Goal: Ask a question: Seek information or help from site administrators or community

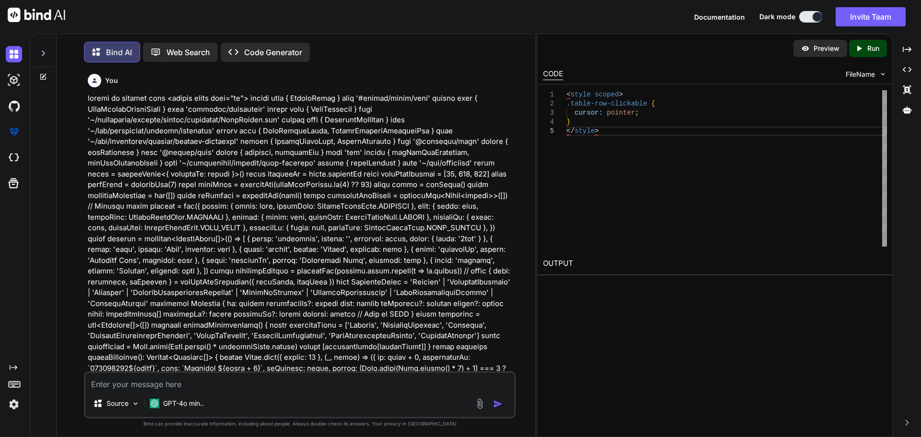
click at [177, 376] on textarea at bounding box center [299, 381] width 429 height 17
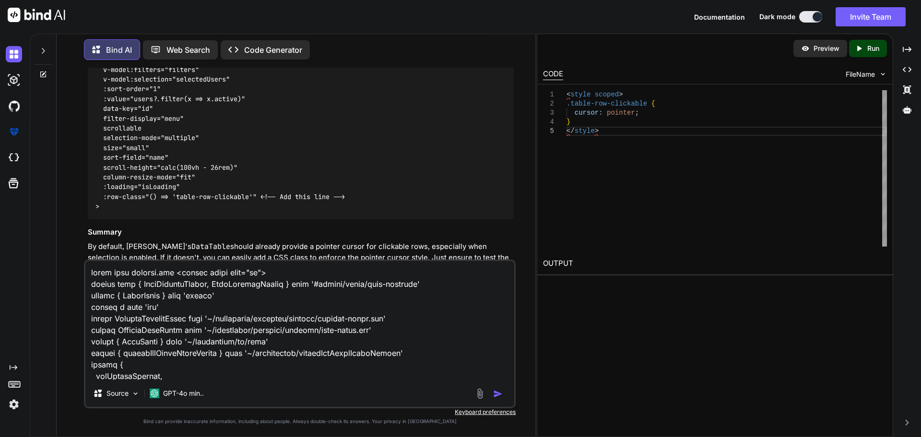
scroll to position [2984, 0]
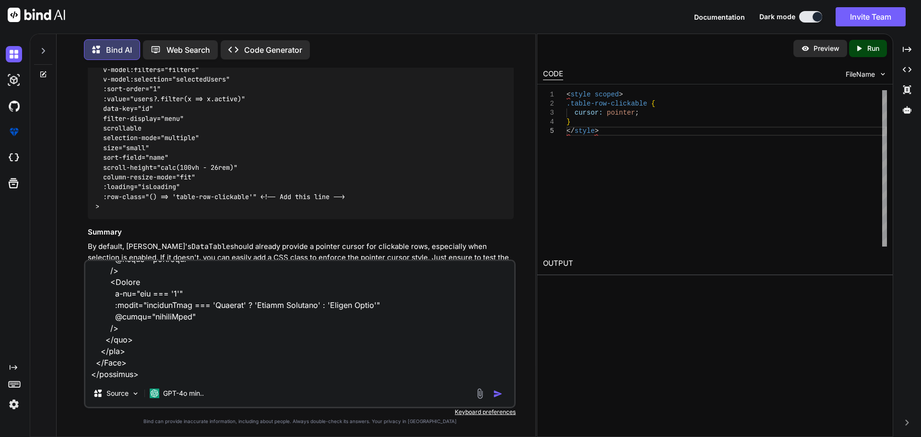
click at [136, 375] on textarea at bounding box center [299, 320] width 429 height 119
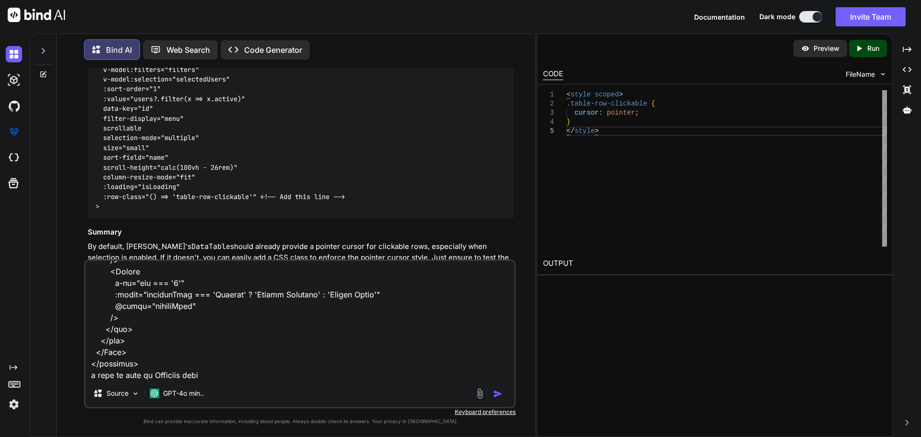
click at [194, 375] on textarea at bounding box center [299, 320] width 429 height 119
click at [323, 376] on textarea at bounding box center [299, 320] width 429 height 119
click at [197, 377] on textarea at bounding box center [299, 320] width 429 height 119
click at [372, 377] on textarea at bounding box center [299, 320] width 429 height 119
paste textarea "name"
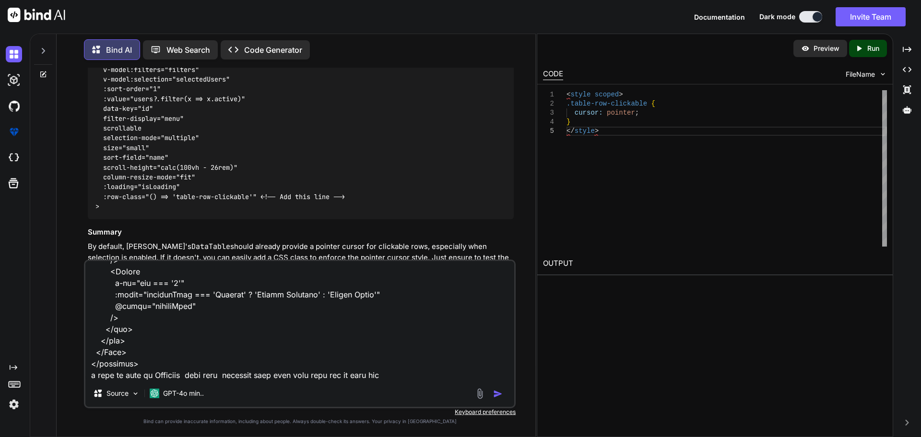
click at [417, 373] on textarea at bounding box center [299, 320] width 429 height 119
paste textarea "segmentType"
click at [110, 377] on textarea at bounding box center [299, 320] width 429 height 119
click at [128, 375] on textarea at bounding box center [299, 320] width 429 height 119
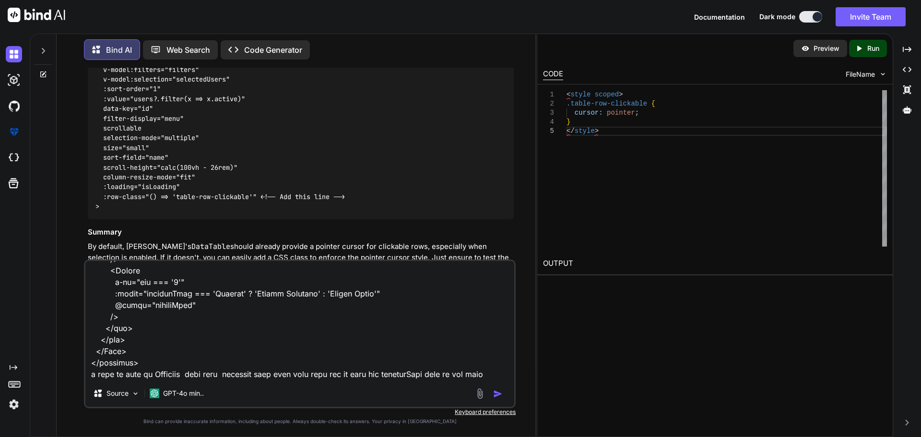
paste textarea "<script setup lang="ts"> import type { UpdatePartnerDocumentDto } from '~/lib/r…"
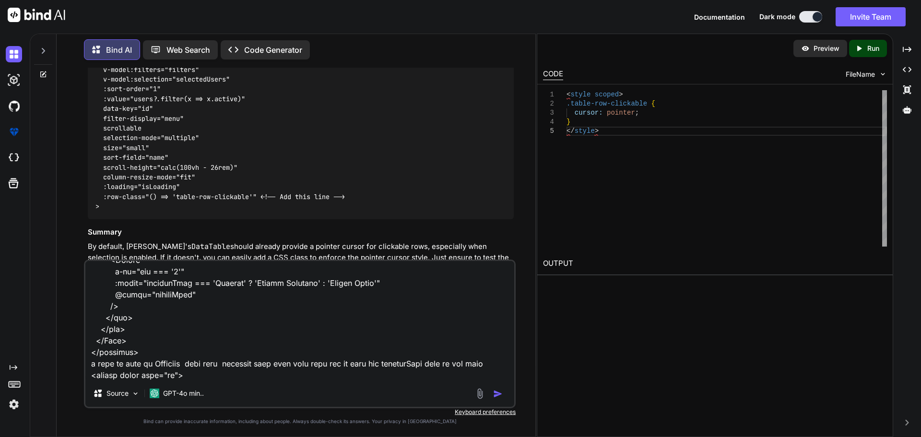
scroll to position [4884, 0]
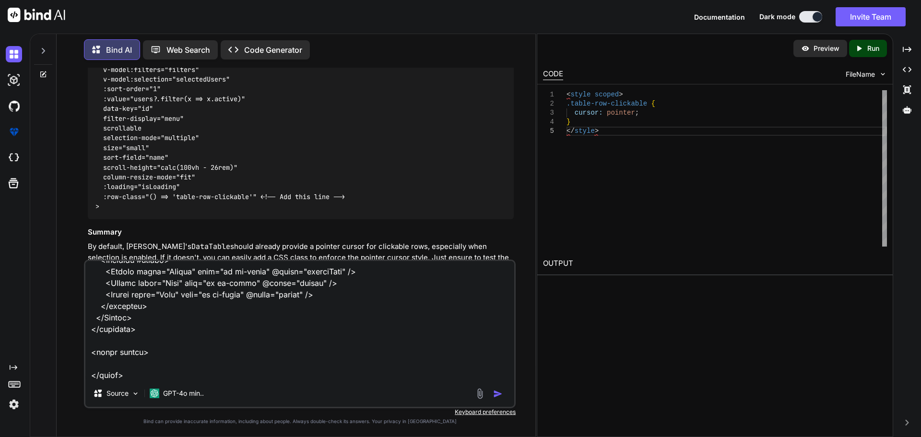
type textarea "given this details.vue <script setup lang="ts"> import type { NovaSegmentCreate…"
click at [497, 396] on img "button" at bounding box center [498, 394] width 10 height 10
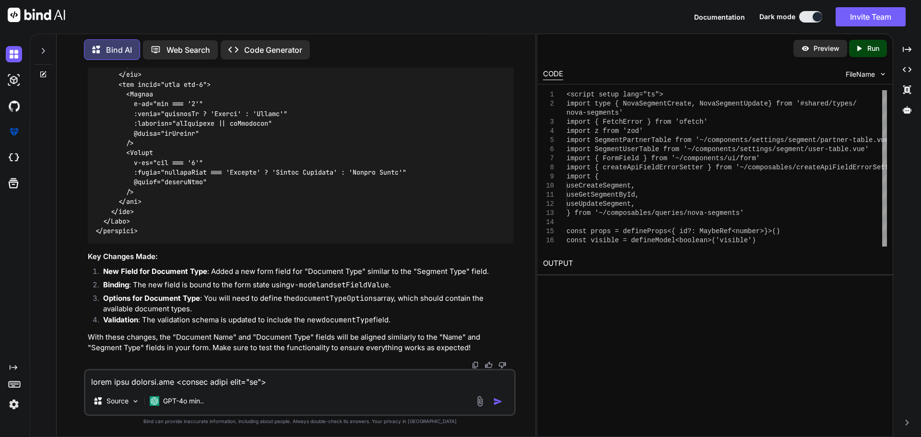
scroll to position [14648, 0]
drag, startPoint x: 150, startPoint y: 380, endPoint x: 155, endPoint y: 373, distance: 8.3
click at [150, 378] on textarea at bounding box center [299, 378] width 429 height 17
paste textarea "<Form class="grid grid-cols-2 items-start gap-2"> <FormField v-slot="{ componen…"
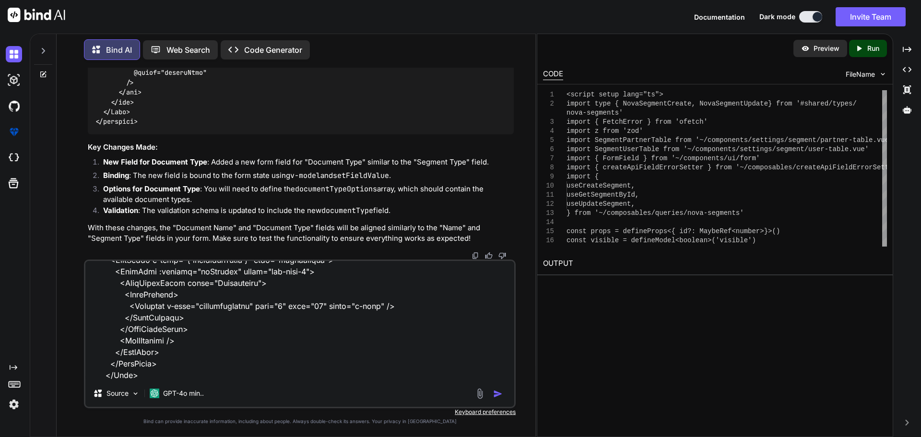
click at [135, 376] on textarea at bounding box center [299, 320] width 429 height 119
paste textarea "<Form class="grid grid-cols-2 items-start gap-2"> <!-- <div class="flex flex-co…"
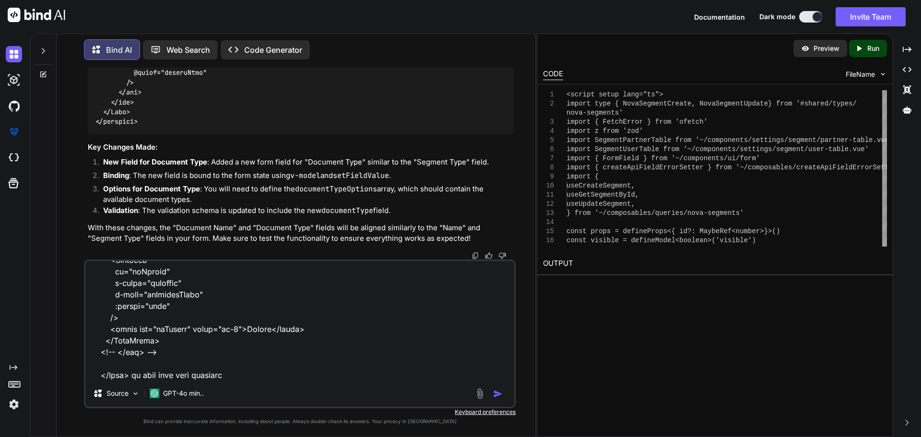
type textarea "given this form <Form class="grid grid-cols-2 items-start gap-2"> <FormField v-…"
click at [498, 394] on img "button" at bounding box center [498, 394] width 10 height 10
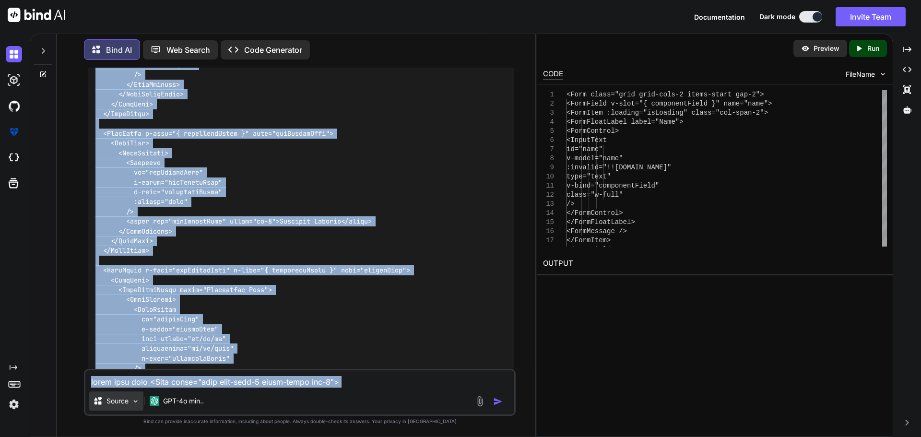
scroll to position [15941, 0]
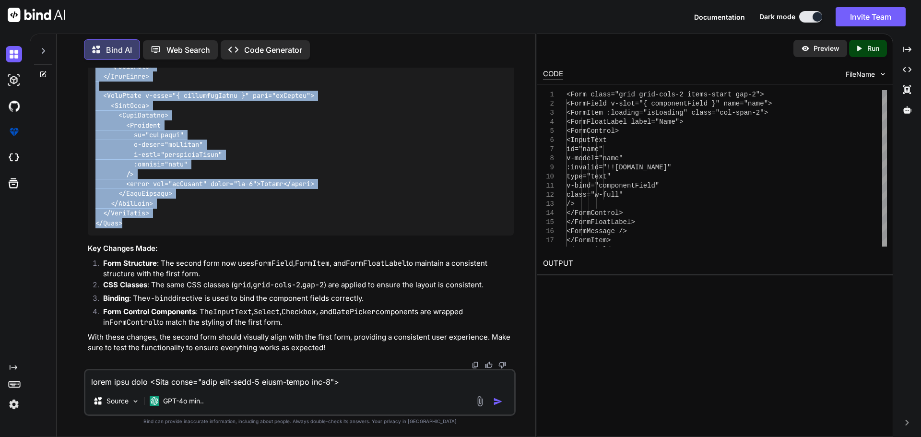
drag, startPoint x: 94, startPoint y: 182, endPoint x: 149, endPoint y: 322, distance: 151.1
copy code "<Form class="grid grid-cols-2 items-start gap-2"> <FormField v-slot="{ componen…"
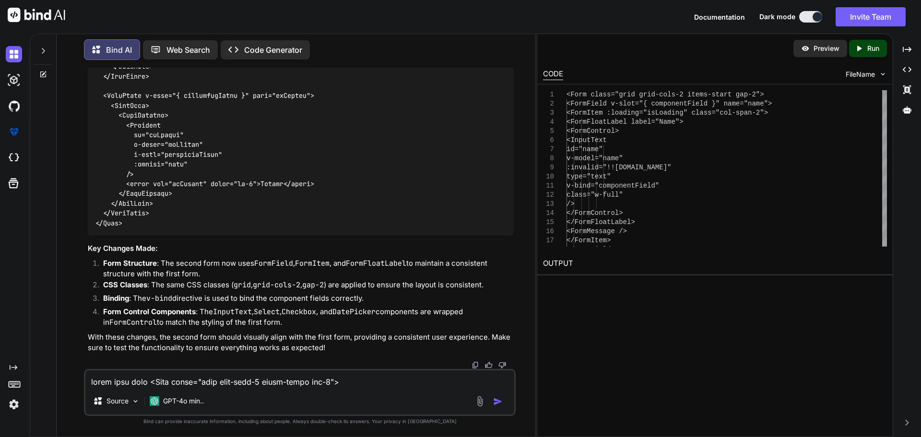
click at [186, 370] on textarea at bounding box center [299, 378] width 429 height 17
type textarea "the rwo is no longer opening the dialog"
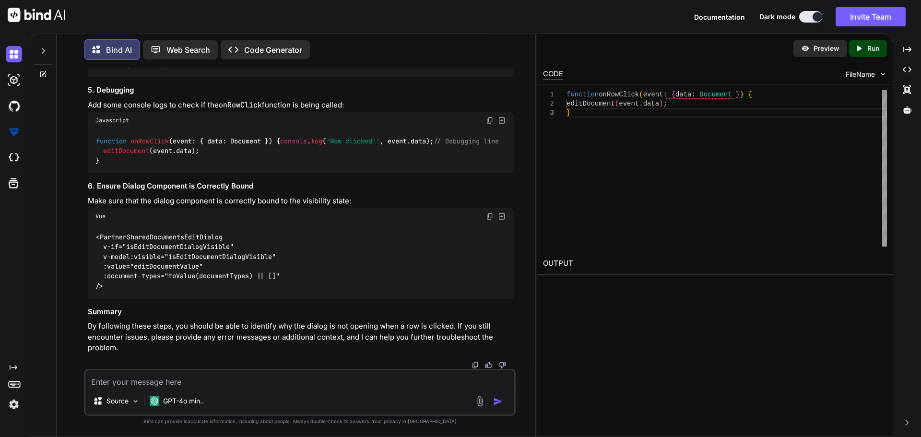
scroll to position [16859, 0]
click at [186, 384] on textarea at bounding box center [299, 378] width 429 height 17
paste textarea "<IftaLabel> <InputText id="name" v-model="name" :invalid="!![DOMAIN_NAME]" type…"
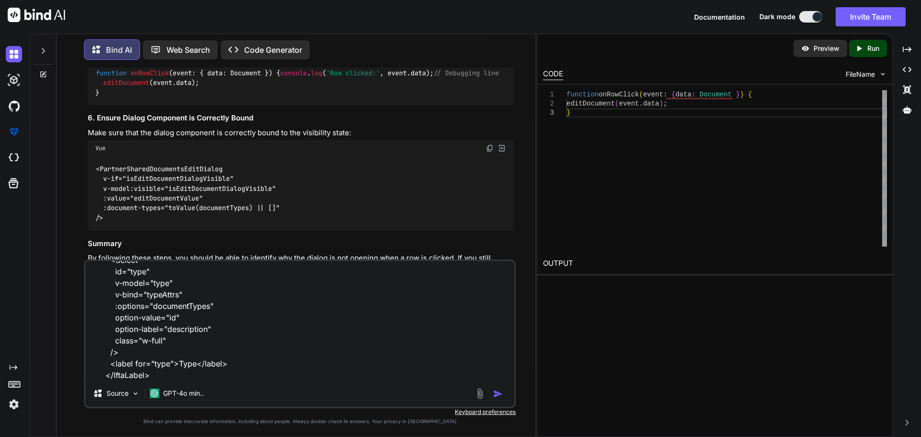
click at [181, 375] on textarea "this happen when i remove <IftaLabel> <InputText id="name" v-model="name" :inva…" at bounding box center [299, 320] width 429 height 119
paste textarea "<FormField v-slot="{ componentField }" name="name"> <FormItem class="col-span-2…"
type textarea "this happen when i remove <IftaLabel> <InputText id="name" v-model="name" :inva…"
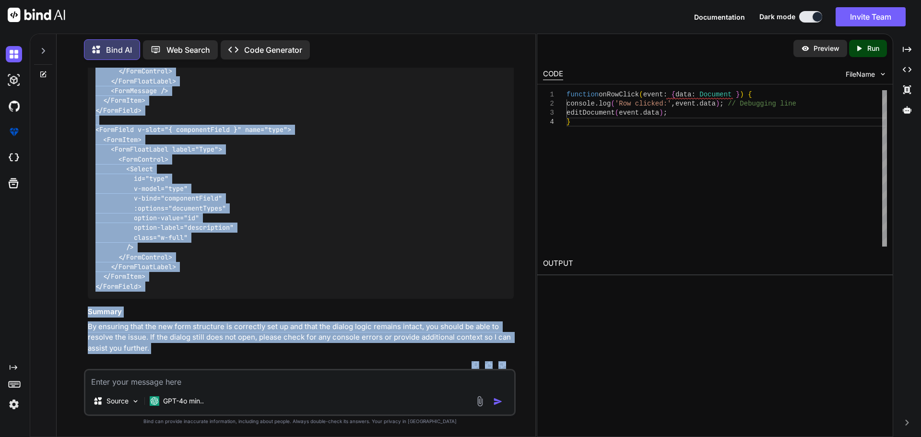
scroll to position [17930, 0]
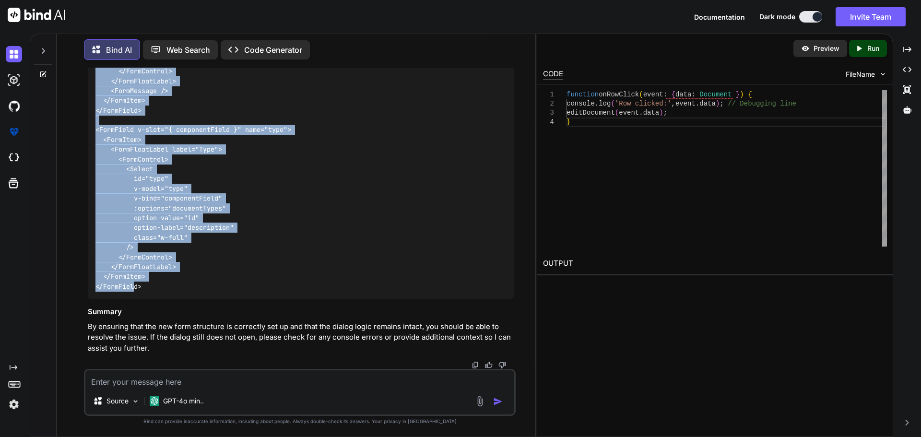
drag, startPoint x: 95, startPoint y: 95, endPoint x: 150, endPoint y: 249, distance: 163.5
click at [156, 288] on div "<FormField v-slot="{ componentField }" name="name"> <FormItem class="col-span-2…" at bounding box center [301, 120] width 426 height 358
copy code "<FormField v-slot="{ componentField }" name="name"> <FormItem class="col-span-2…"
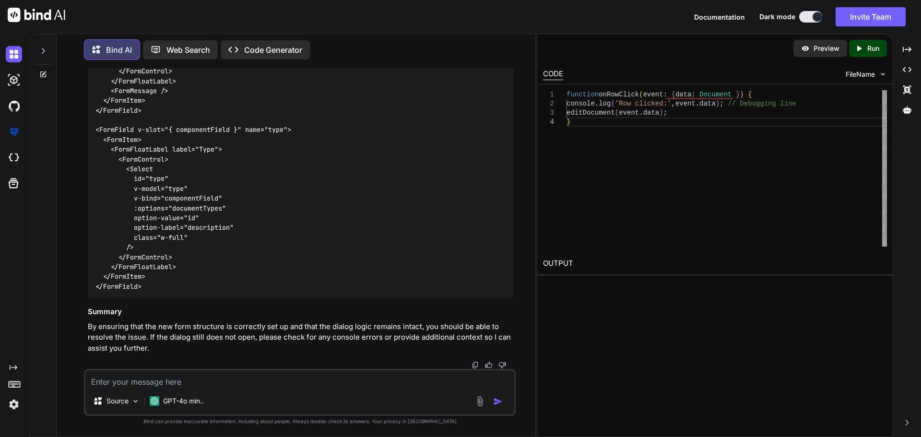
click at [182, 374] on textarea at bounding box center [299, 378] width 429 height 17
paste textarea "<script setup lang="ts"> import type { NovaSegmentCreate, NovaSegmentUpdate } f…"
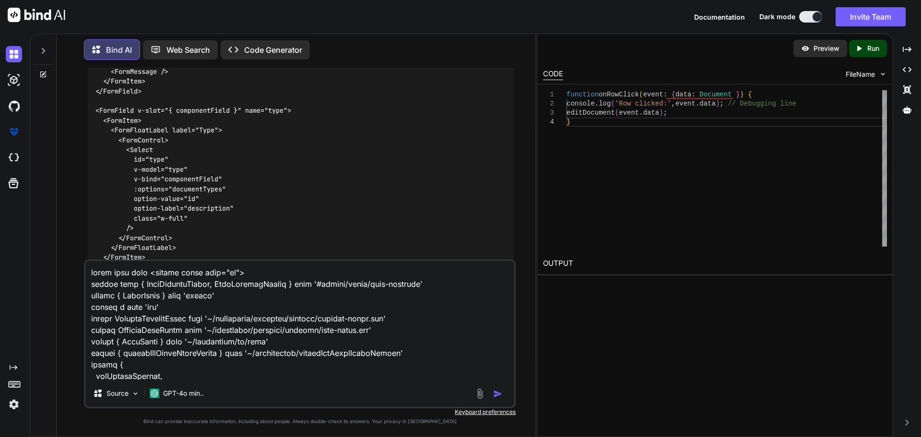
scroll to position [2984, 0]
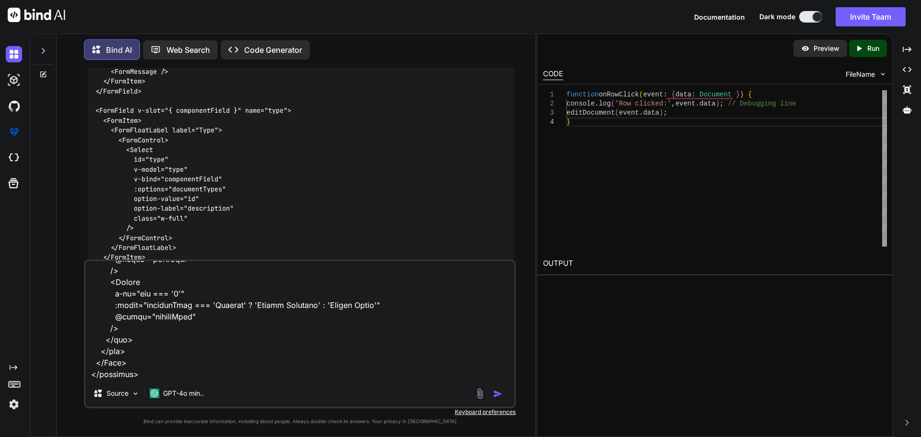
click at [116, 376] on textarea at bounding box center [299, 320] width 429 height 119
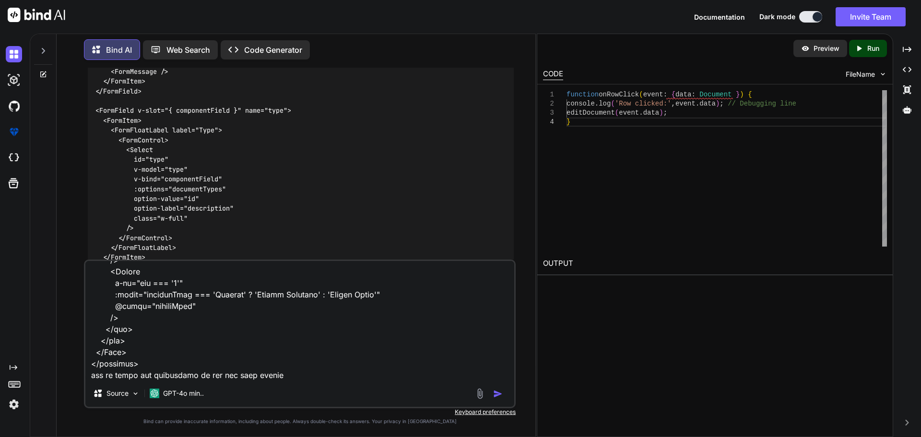
paste textarea "<script setup lang="ts"> import type { UpdatePartnerDocumentDto } from '~/lib/r…"
type textarea "given this code <script setup lang="ts"> import type { NovaSegmentCreate, NovaS…"
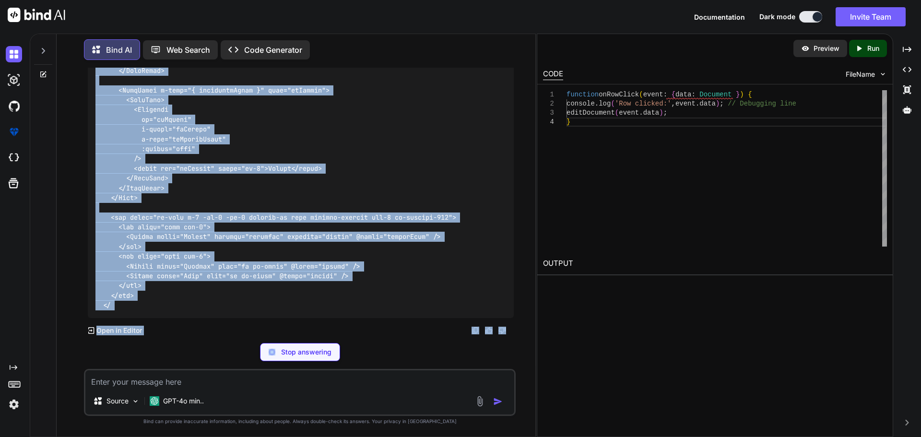
scroll to position [20938, 0]
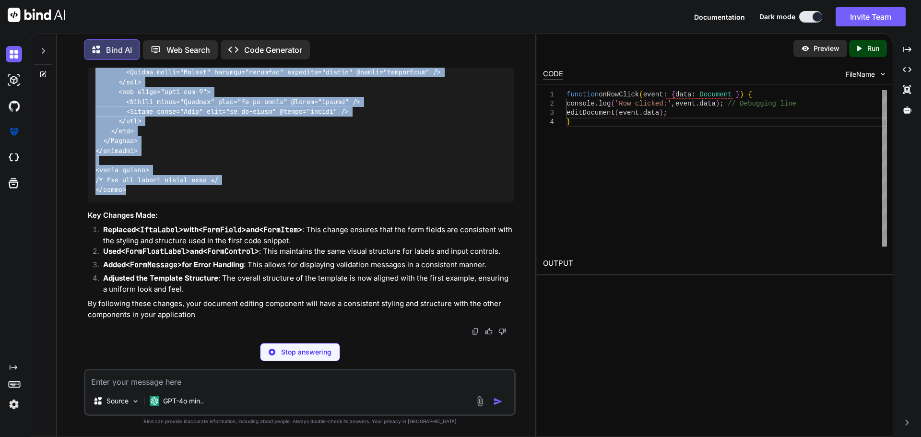
drag, startPoint x: 95, startPoint y: 189, endPoint x: 125, endPoint y: 152, distance: 47.4
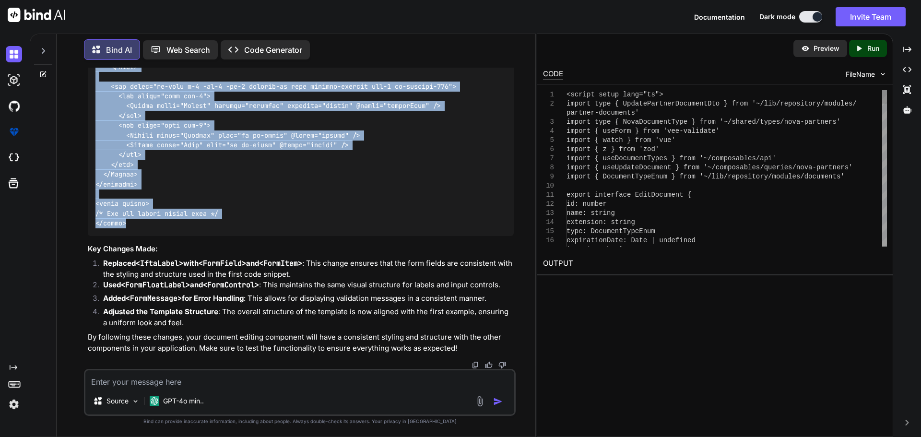
scroll to position [21070, 0]
copy code "<script setup lang="ts"> import type { UpdatePartnerDocumentDto } from '~/lib/r…"
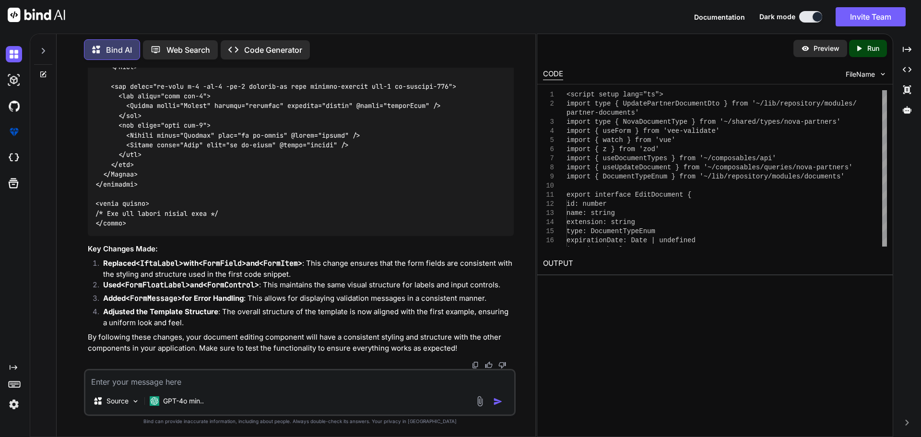
click at [111, 385] on textarea at bounding box center [299, 378] width 429 height 17
drag, startPoint x: 133, startPoint y: 382, endPoint x: 9, endPoint y: 341, distance: 131.3
click at [78, 377] on div "You Bind AI To implement the functionality of opening an edit modal when a row …" at bounding box center [299, 252] width 471 height 369
paste textarea "<Form class="grid grid-cols-2 items-start gap-2"> <FormItem class="col-span-2">…"
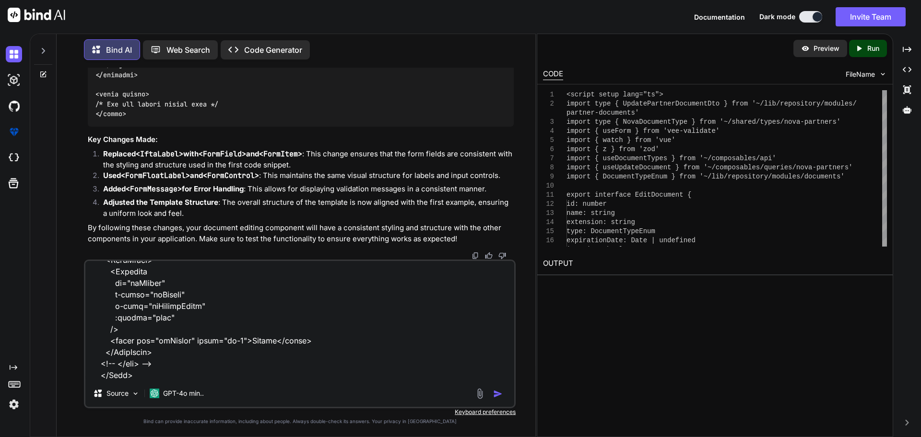
click at [147, 374] on textarea at bounding box center [299, 320] width 429 height 119
click at [156, 373] on textarea at bounding box center [299, 320] width 429 height 119
paste textarea "FormField"
click at [184, 378] on textarea at bounding box center [299, 320] width 429 height 119
paste textarea "FormItem"
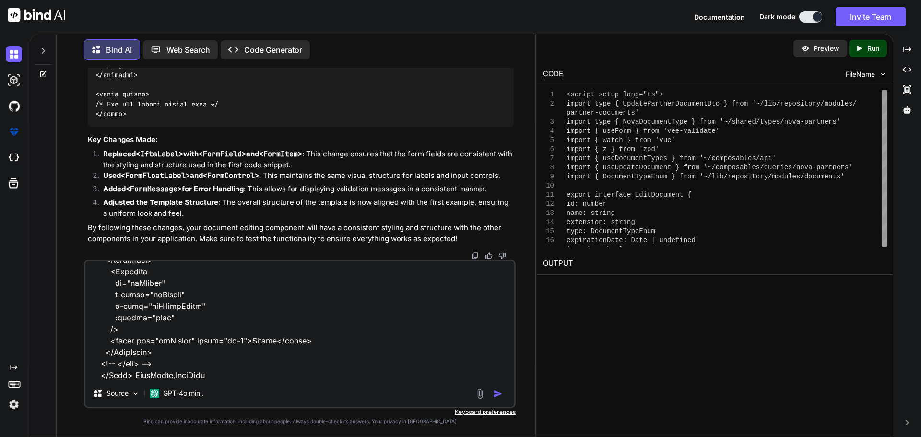
click at [212, 375] on textarea at bounding box center [299, 320] width 429 height 119
paste textarea "FormFloatLabel"
click at [279, 376] on textarea at bounding box center [299, 320] width 429 height 119
paste textarea "FormControl"
type textarea "given this code <Form class="grid grid-cols-2 items-start gap-2"> <FormItem cla…"
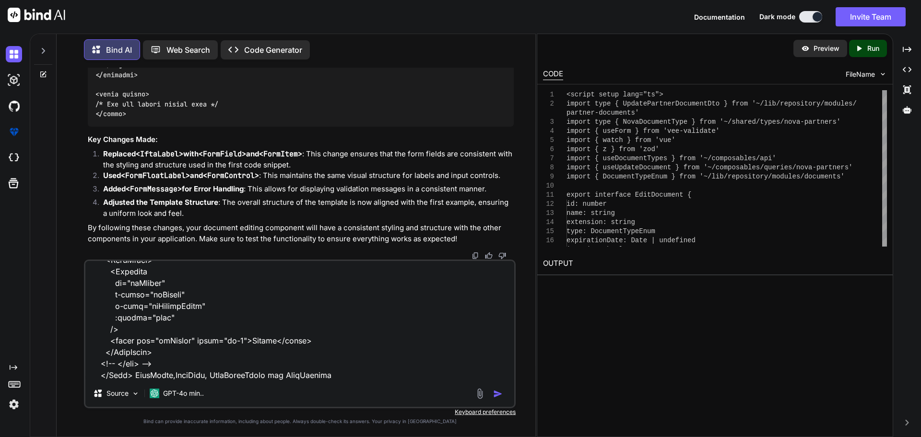
click at [497, 394] on img "button" at bounding box center [498, 394] width 10 height 10
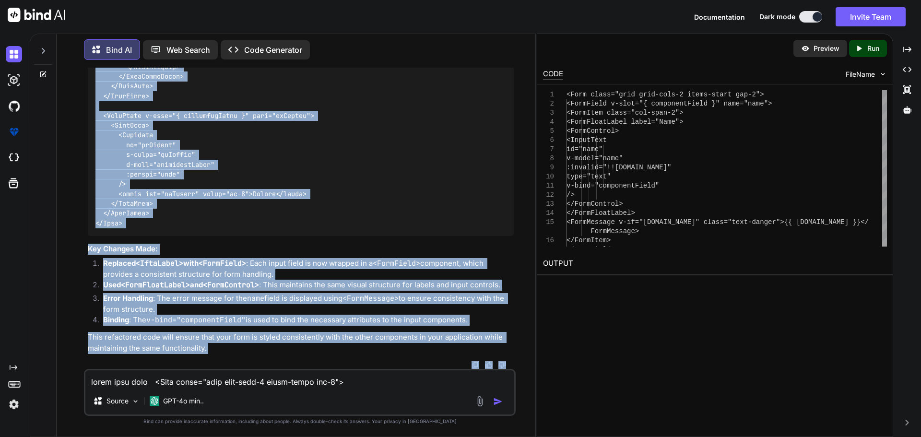
scroll to position [22199, 0]
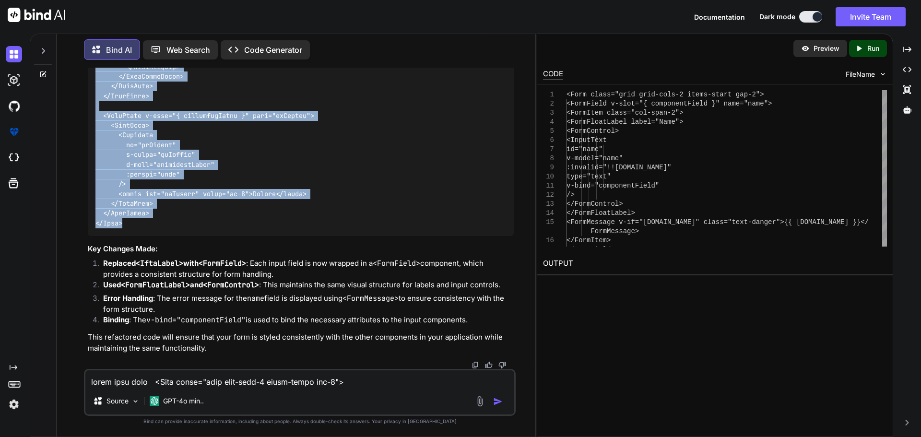
drag, startPoint x: 95, startPoint y: 217, endPoint x: 144, endPoint y: 227, distance: 50.3
copy code "<Form class="grid grid-cols-2 items-start gap-2"> <FormField v-slot="{ componen…"
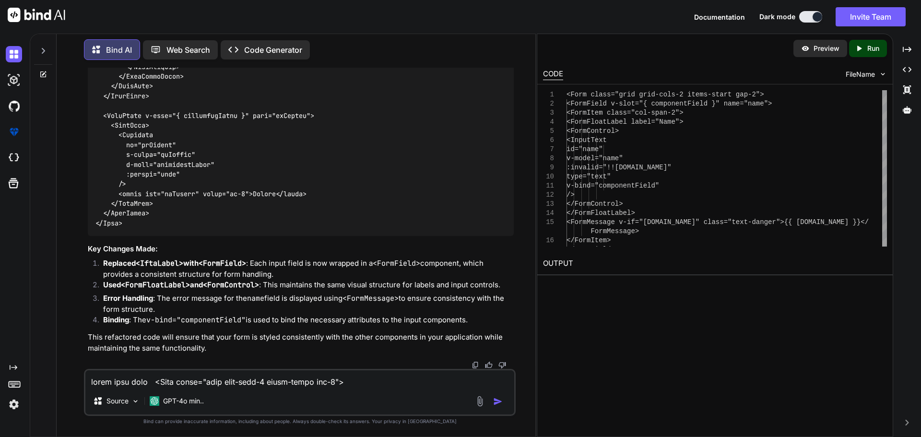
click at [215, 381] on textarea at bounding box center [299, 378] width 429 height 17
type textarea "after changing this my dialog is no linger opening"
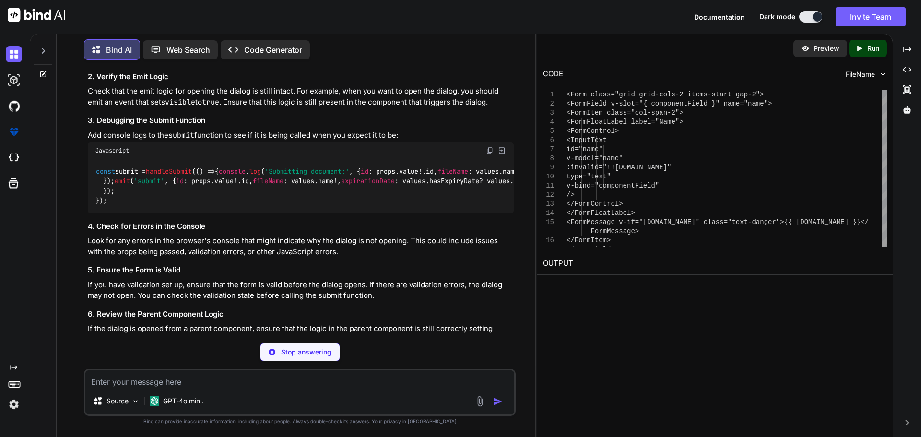
scroll to position [22541, 0]
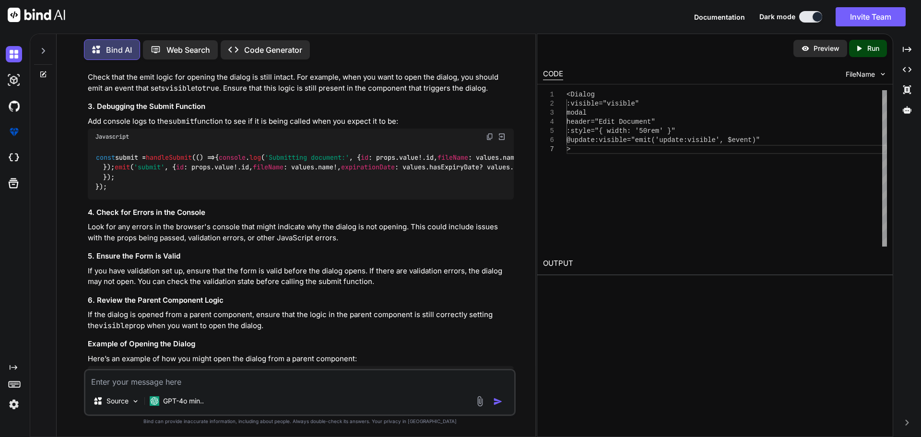
drag, startPoint x: 96, startPoint y: 230, endPoint x: 92, endPoint y: 167, distance: 62.6
copy code "<Dialog :visible="visible" modal header="Edit Document" :style="{ width: '50rem…"
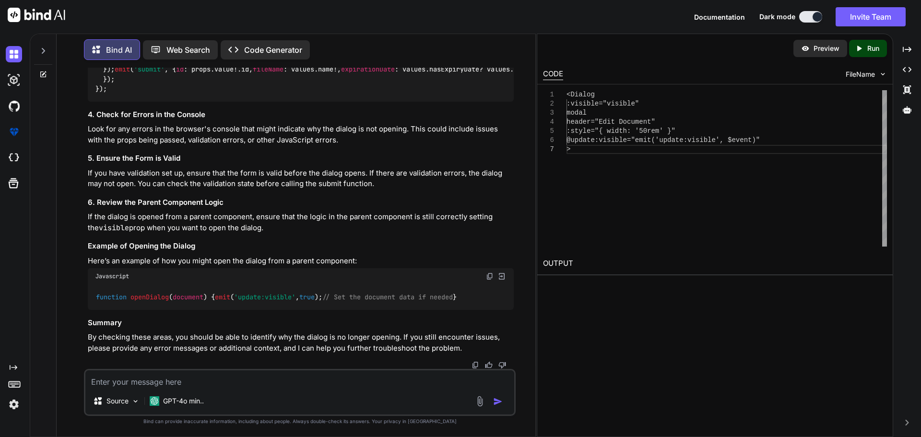
scroll to position [22781, 0]
click at [183, 64] on span "handleSubmit" at bounding box center [169, 59] width 46 height 9
copy span "handleSubmit"
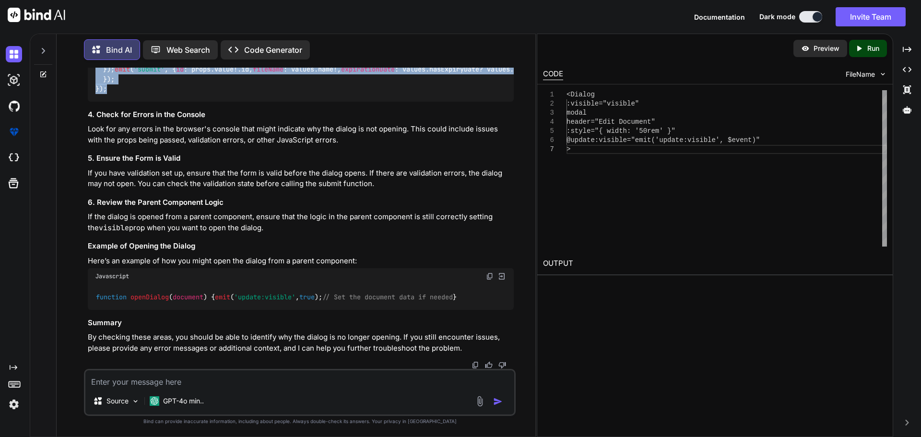
drag, startPoint x: 111, startPoint y: 302, endPoint x: 85, endPoint y: 123, distance: 180.9
click at [85, 123] on div "You Bind AI To implement the functionality of opening an edit modal when a row …" at bounding box center [300, 252] width 432 height 369
copy code "const submit = handleSubmit ( () => { console . log ( 'Submitting document:' , …"
drag, startPoint x: 220, startPoint y: 279, endPoint x: 100, endPoint y: 276, distance: 119.5
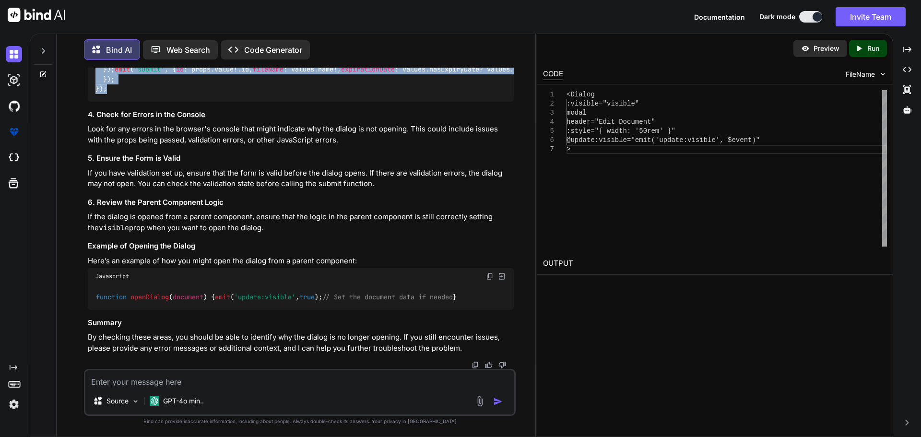
click at [100, 285] on div "function openDialog ( document ) { emit ( 'update:visible' , true ); // Set the…" at bounding box center [301, 297] width 426 height 25
copy code "emit ( 'update:visible' , true );"
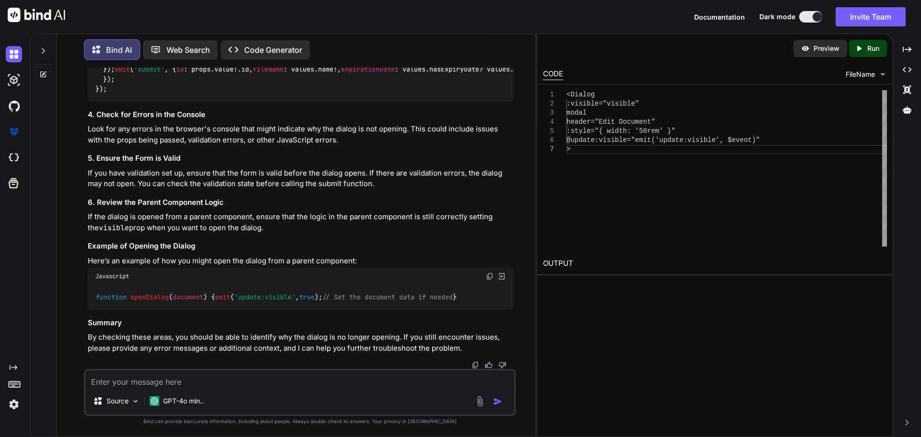
click at [151, 293] on span "openDialog" at bounding box center [150, 297] width 38 height 9
click at [152, 293] on span "openDialog" at bounding box center [150, 297] width 38 height 9
copy span "openDialog"
drag, startPoint x: 101, startPoint y: 300, endPoint x: 92, endPoint y: 266, distance: 35.7
click at [92, 285] on div "function openDialog ( document ) { emit ( 'update:visible' , true ); // Set the…" at bounding box center [301, 297] width 426 height 25
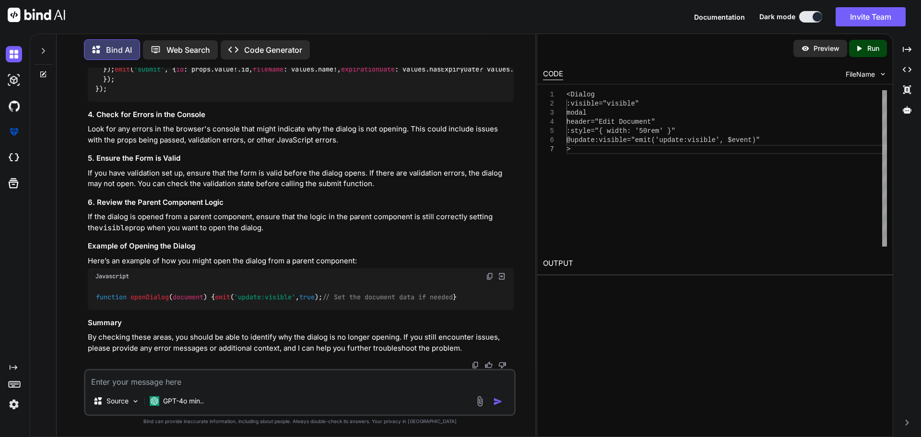
click at [139, 384] on textarea at bounding box center [299, 378] width 429 height 17
paste textarea "<div class="flex flex-col gap-4"> <IftaLabel> <InputText id="name" v-model="nam…"
type textarea "lets put this side by side with with equal width <div class="flex flex-col gap-…"
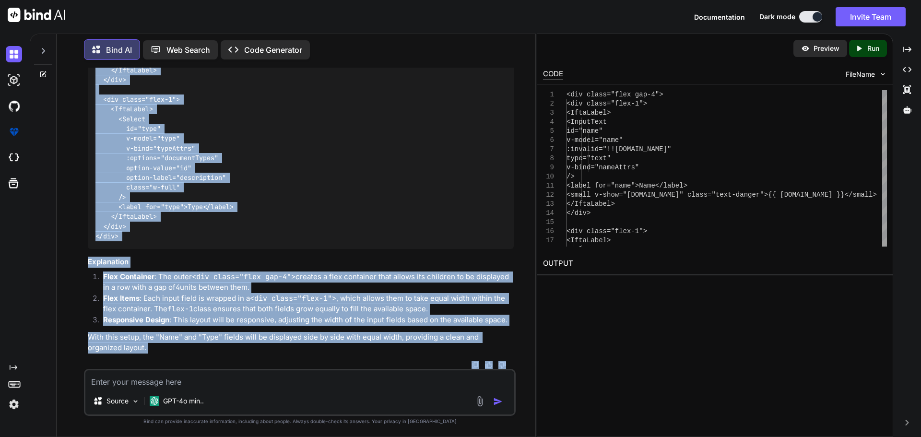
scroll to position [23613, 0]
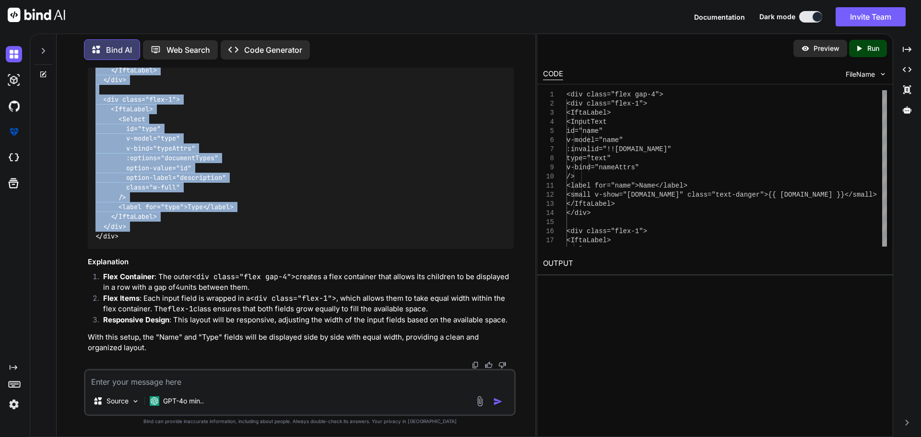
drag, startPoint x: 96, startPoint y: 96, endPoint x: 122, endPoint y: 238, distance: 143.4
click at [122, 238] on div "<div class="flex gap-4"> <div class="flex-1"> <IftaLabel> <InputText id="name" …" at bounding box center [301, 94] width 426 height 309
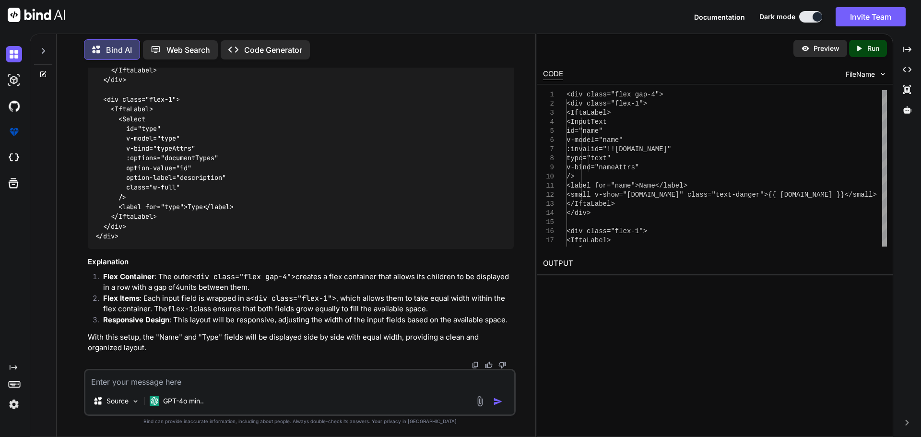
click at [169, 387] on textarea at bounding box center [299, 378] width 429 height 17
paste textarea "<script setup lang="ts"> import type { NovaSegmentCreate, NovaSegmentUpdate } f…"
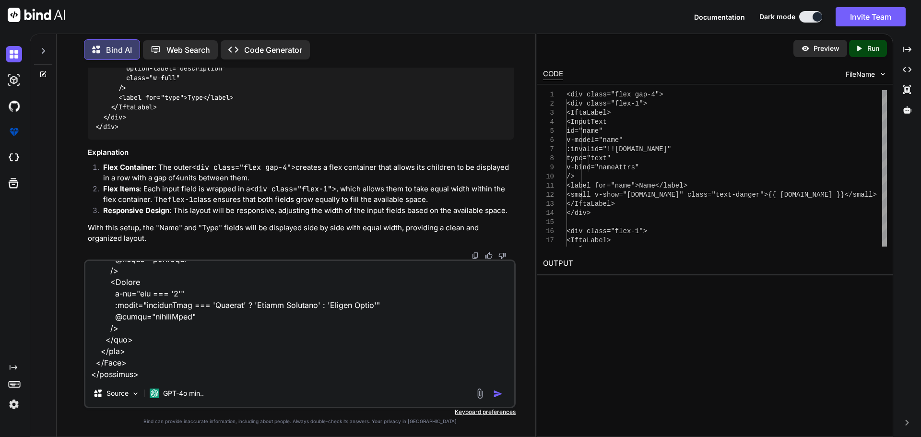
click at [159, 363] on textarea at bounding box center [299, 320] width 429 height 119
click at [167, 366] on textarea at bounding box center [299, 320] width 429 height 119
click at [215, 366] on textarea at bounding box center [299, 320] width 429 height 119
click at [215, 365] on textarea at bounding box center [299, 320] width 429 height 119
click at [373, 367] on textarea at bounding box center [299, 320] width 429 height 119
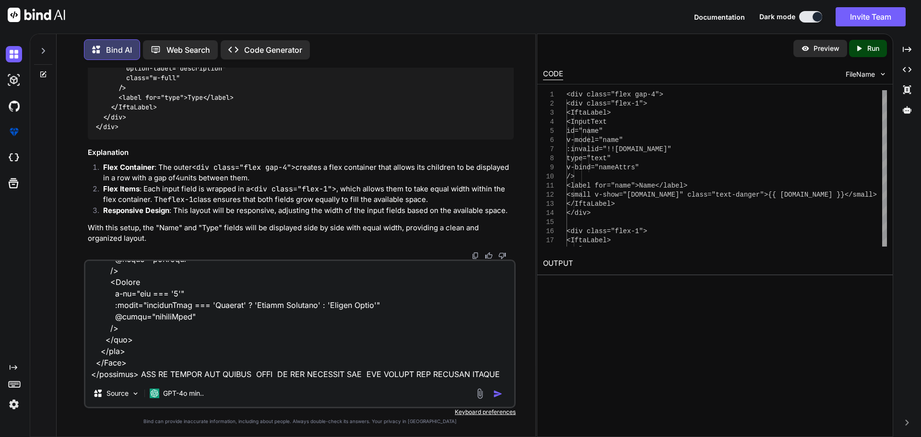
paste textarea "<script setup lang="ts"> import type { UpdatePartnerDocumentDto } from '~/lib/r…"
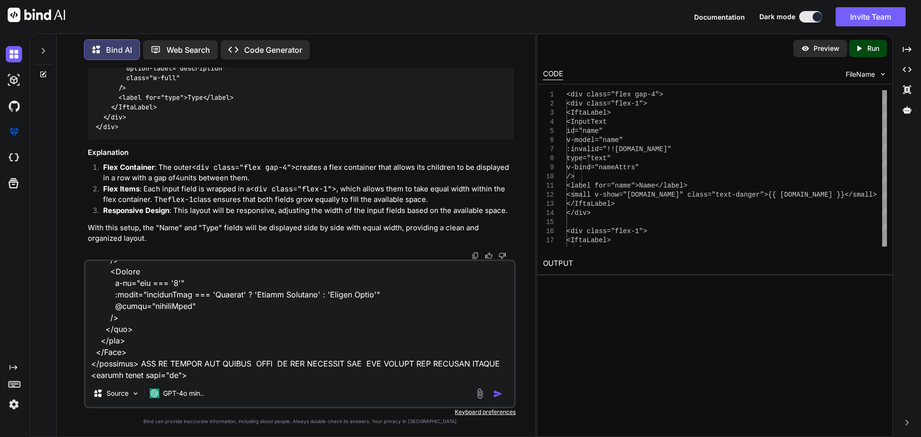
scroll to position [4942, 0]
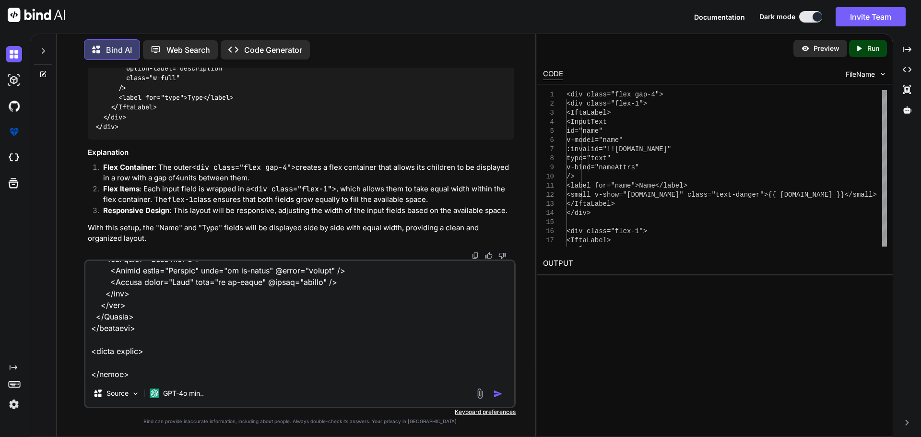
type textarea "GIVEN THIS DETAILS.VUE <script setup lang="ts"> import type { NovaSegmentCreate…"
click at [498, 391] on img "button" at bounding box center [498, 394] width 10 height 10
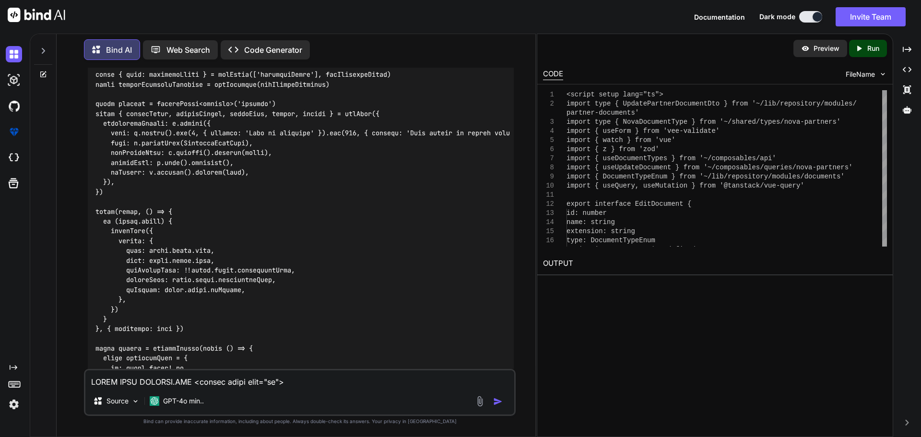
scroll to position [25018, 0]
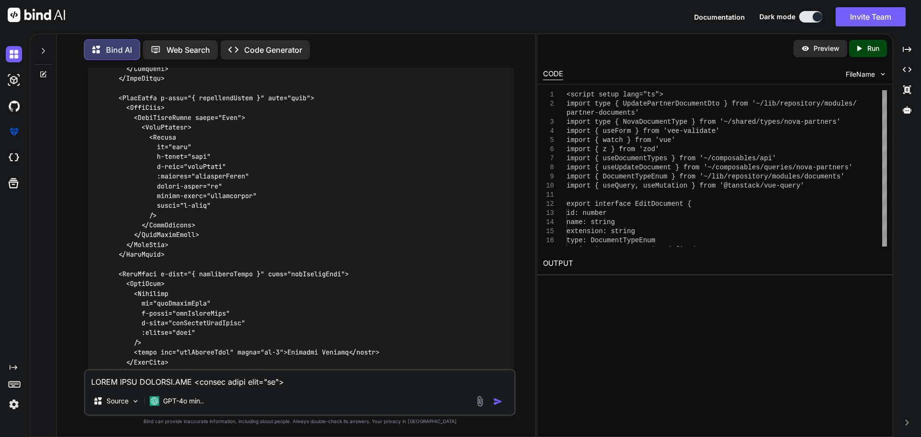
scroll to position [25738, 0]
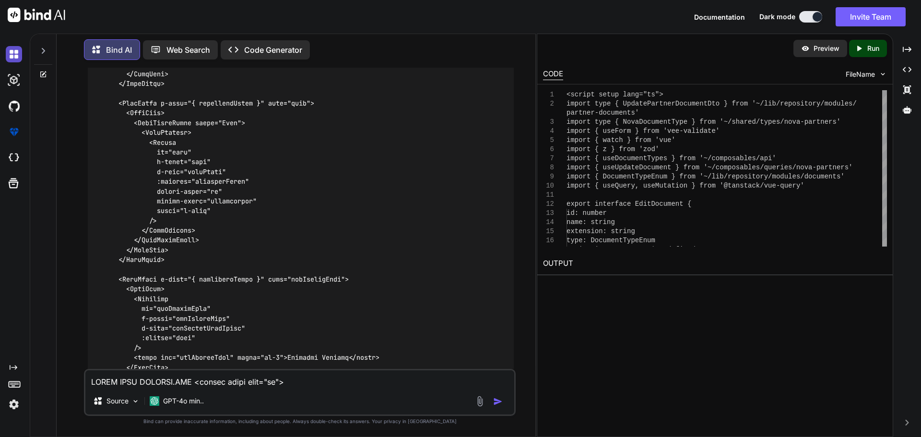
click at [15, 48] on img at bounding box center [14, 54] width 16 height 16
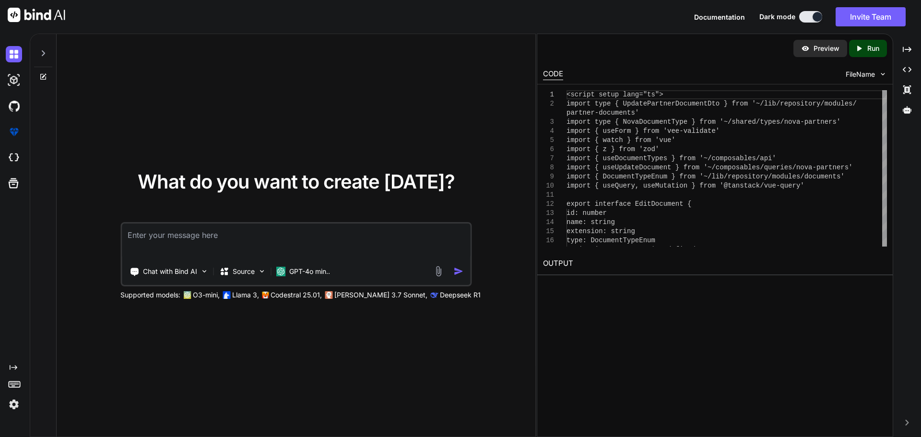
click at [170, 236] on textarea at bounding box center [296, 242] width 348 height 36
paste textarea "C:\nova\Osiris.Nova.Internal.UI\components\partner\shared\documents\index.vue"
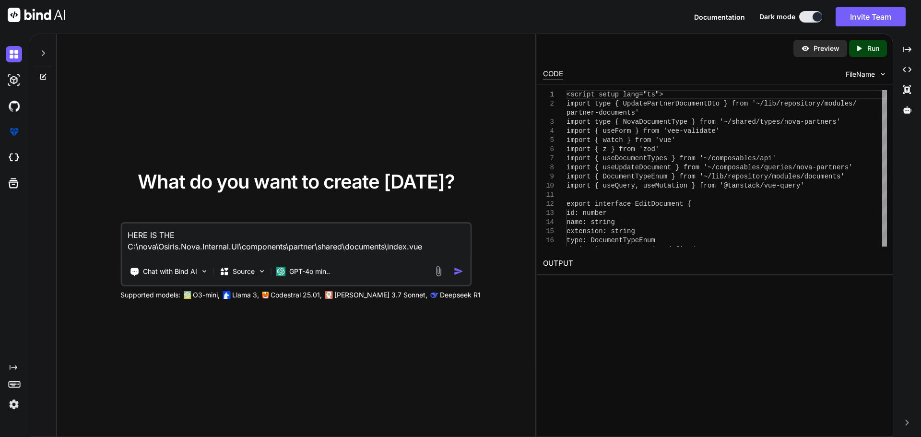
drag, startPoint x: 433, startPoint y: 246, endPoint x: 401, endPoint y: 245, distance: 31.7
click at [433, 246] on textarea "HERE IS THE C:\nova\Osiris.Nova.Internal.UI\components\partner\shared\documents…" at bounding box center [296, 242] width 348 height 36
paste textarea "<script setup lang="ts"> import type { ColumnProps } from '#shared/types/base' …"
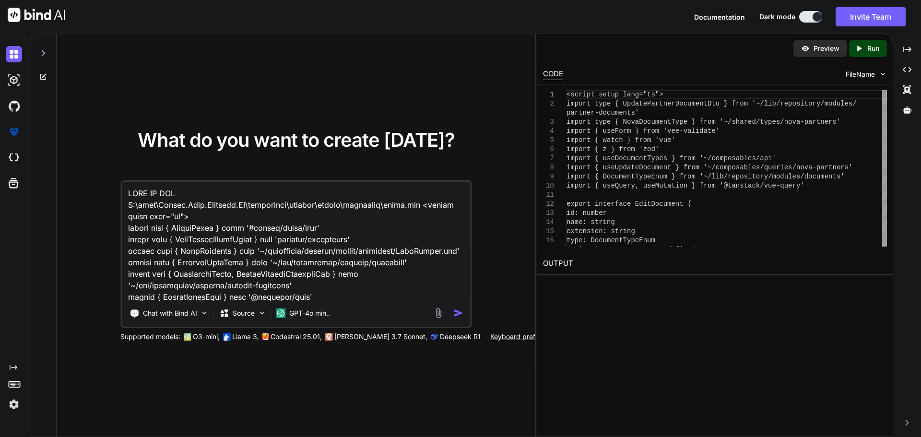
scroll to position [2766, 0]
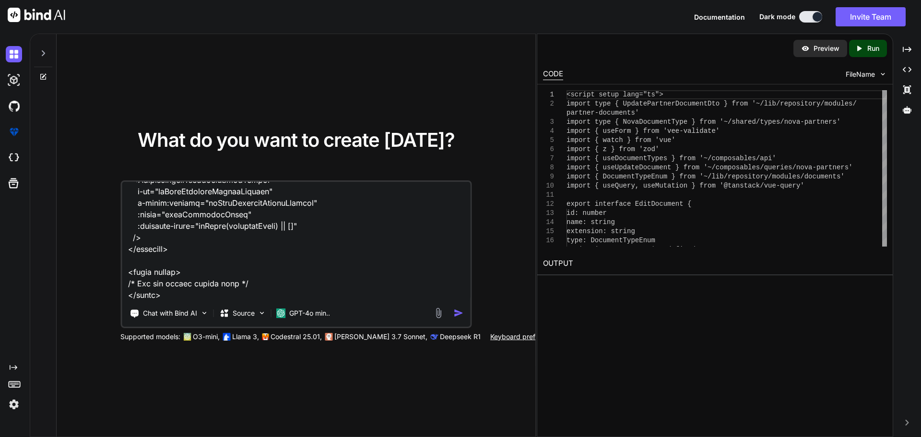
click at [177, 292] on textarea at bounding box center [296, 241] width 348 height 119
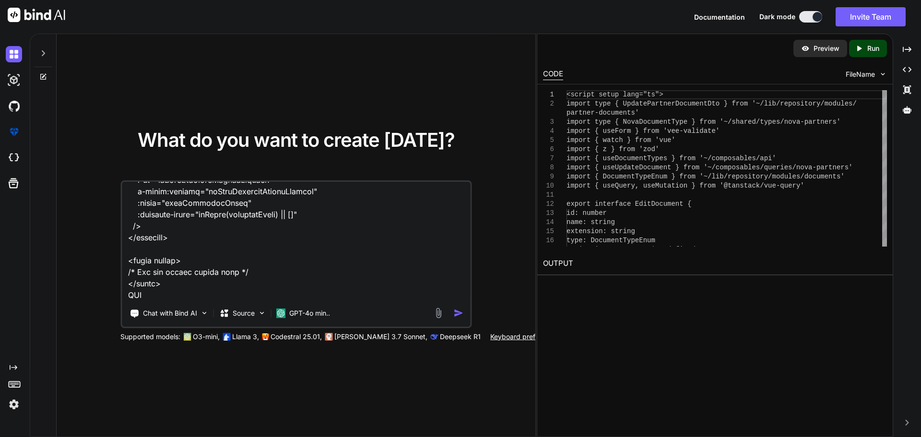
paste textarea "C:\nova\Osiris.Nova.Internal.UI\components\partner\shared\documents\EditDialog.…"
click at [446, 291] on textarea at bounding box center [296, 241] width 348 height 119
paste textarea "<script setup lang="ts"> import type { UpdatePartnerDocumentDto } from '~/lib/r…"
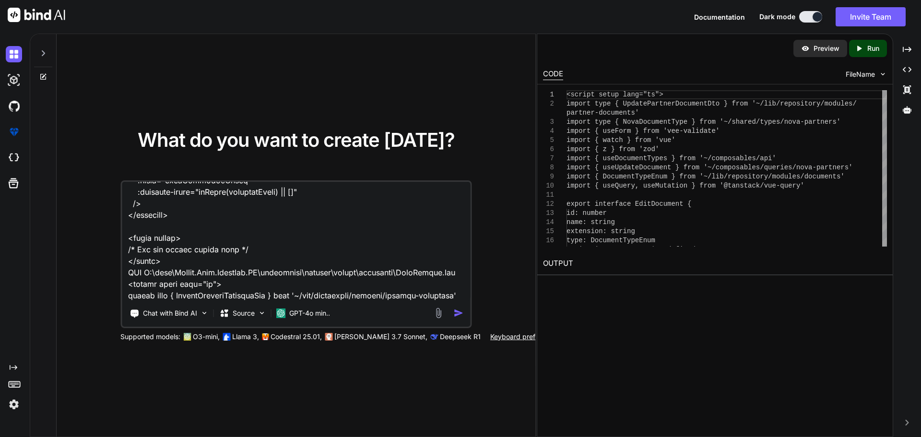
scroll to position [4816, 0]
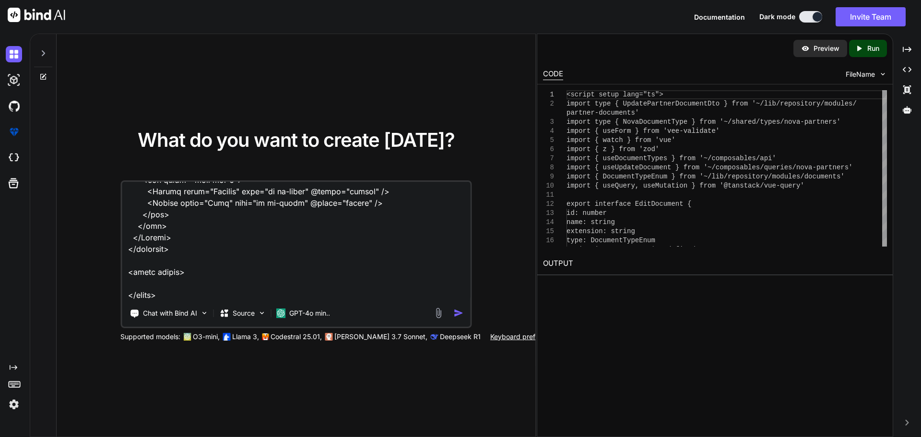
click at [182, 287] on textarea at bounding box center [296, 241] width 348 height 119
drag, startPoint x: 159, startPoint y: 286, endPoint x: 271, endPoint y: 286, distance: 111.3
click at [271, 286] on textarea at bounding box center [296, 241] width 348 height 119
paste textarea "i want to group the documents by types on the datatable , again when i open the…"
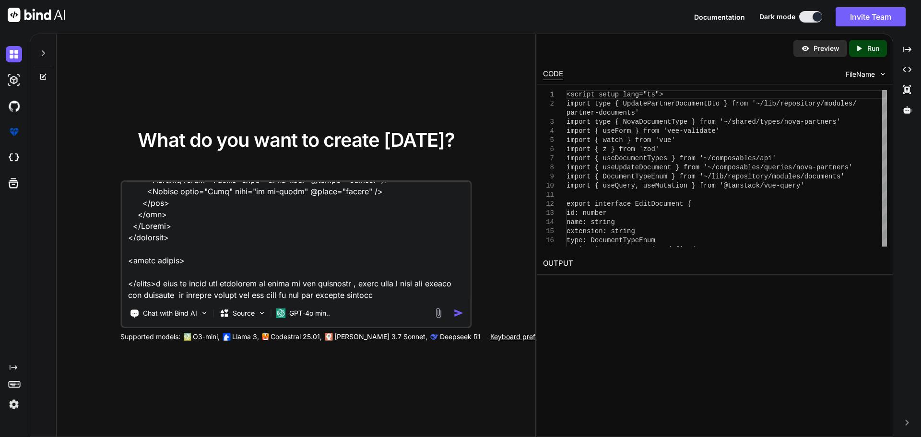
type textarea "HERE IS THE C:\nova\Osiris.Nova.Internal.UI\components\partner\shared\documents…"
click at [456, 314] on img "button" at bounding box center [458, 313] width 10 height 10
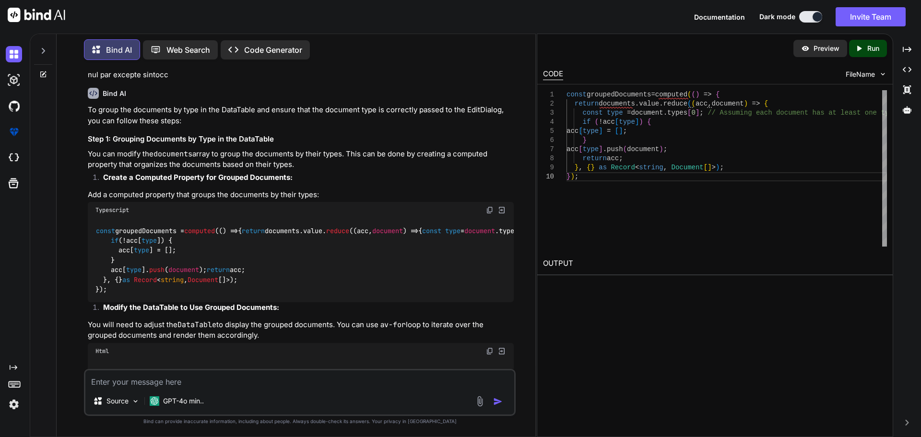
scroll to position [1104, 0]
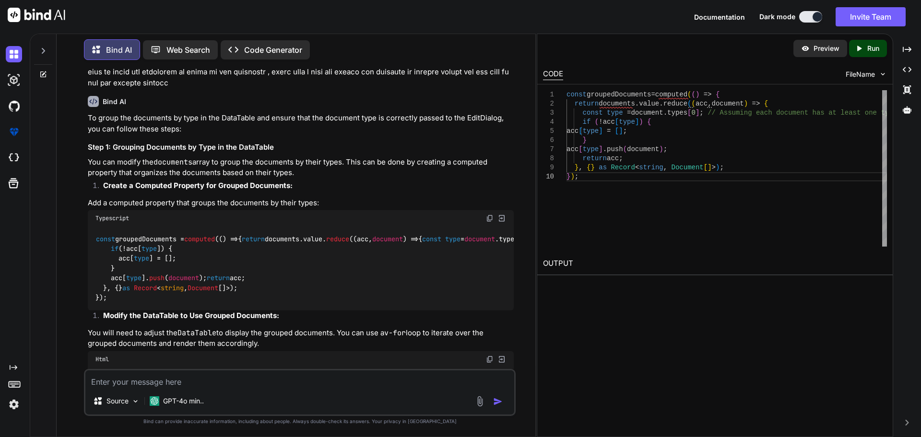
click at [159, 237] on code "const groupedDocuments = computed ( () => { return documents. value . reduce ( …" at bounding box center [404, 268] width 619 height 69
drag, startPoint x: 163, startPoint y: 240, endPoint x: 110, endPoint y: 300, distance: 79.9
click at [110, 300] on code "const groupedDocuments = computed ( () => { return documents. value . reduce ( …" at bounding box center [404, 268] width 619 height 69
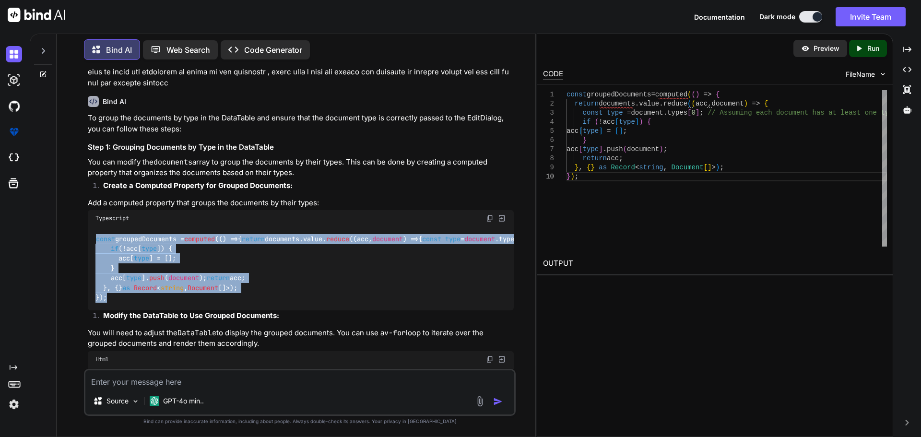
drag, startPoint x: 117, startPoint y: 331, endPoint x: 95, endPoint y: 241, distance: 91.9
click at [95, 241] on div "const groupedDocuments = computed ( () => { return documents. value . reduce ( …" at bounding box center [301, 269] width 426 height 84
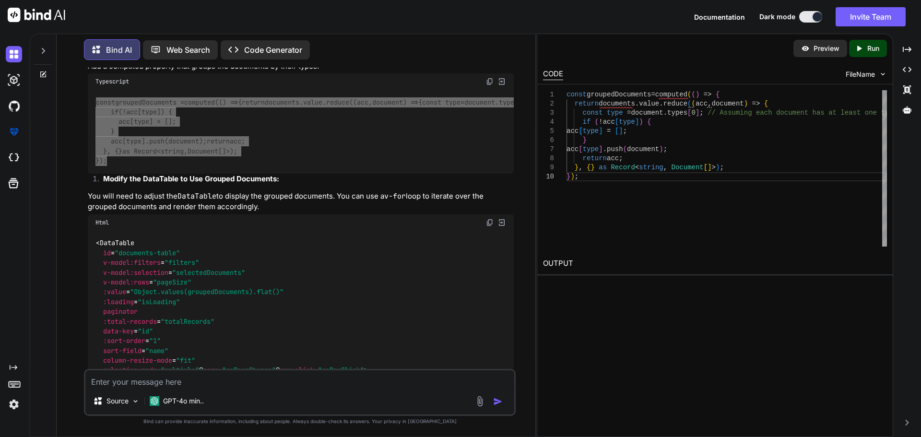
scroll to position [1344, 0]
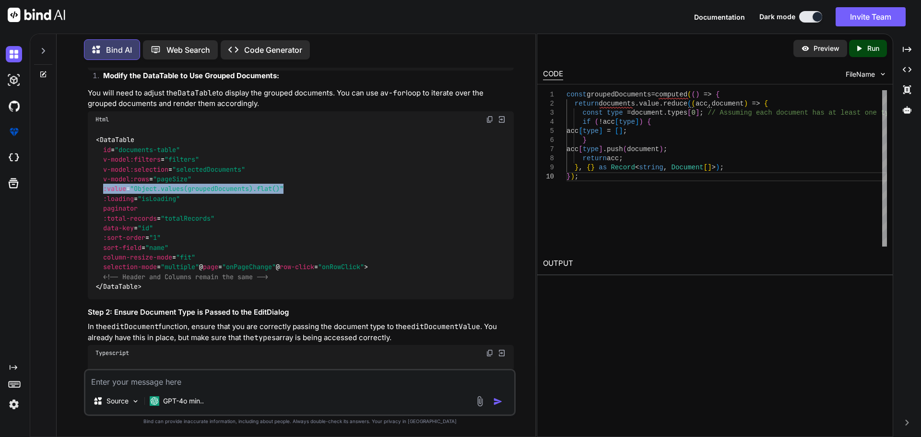
drag, startPoint x: 289, startPoint y: 218, endPoint x: 104, endPoint y: 217, distance: 185.7
click at [104, 217] on div "< DataTable id = "documents-table" v-model:filters = "filters" v-model:selectio…" at bounding box center [301, 214] width 426 height 172
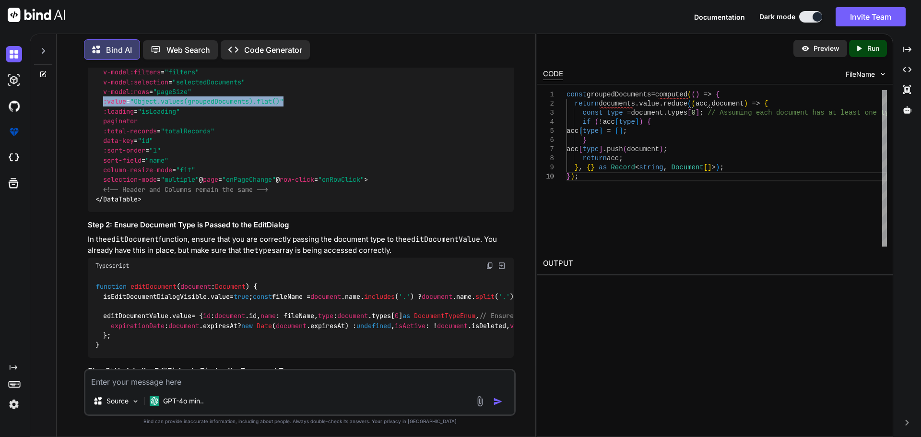
scroll to position [1440, 0]
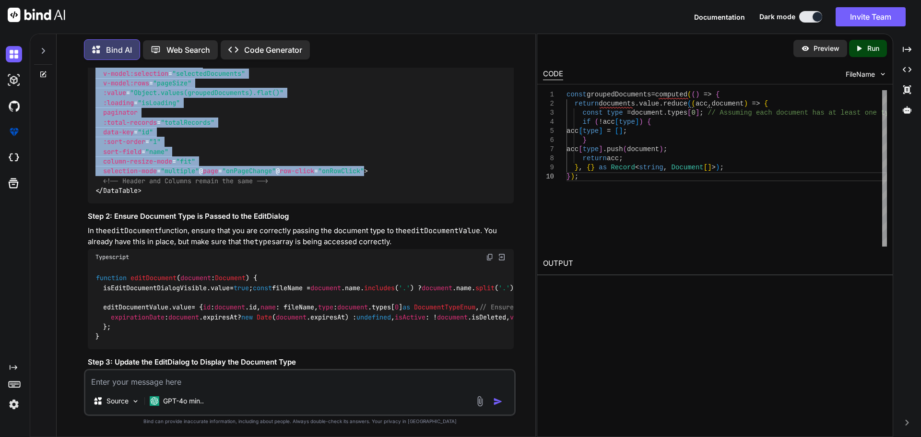
drag, startPoint x: 197, startPoint y: 222, endPoint x: 99, endPoint y: 86, distance: 167.0
click at [99, 86] on div "< DataTable id = "documents-table" v-model:filters = "filters" v-model:selectio…" at bounding box center [301, 118] width 426 height 172
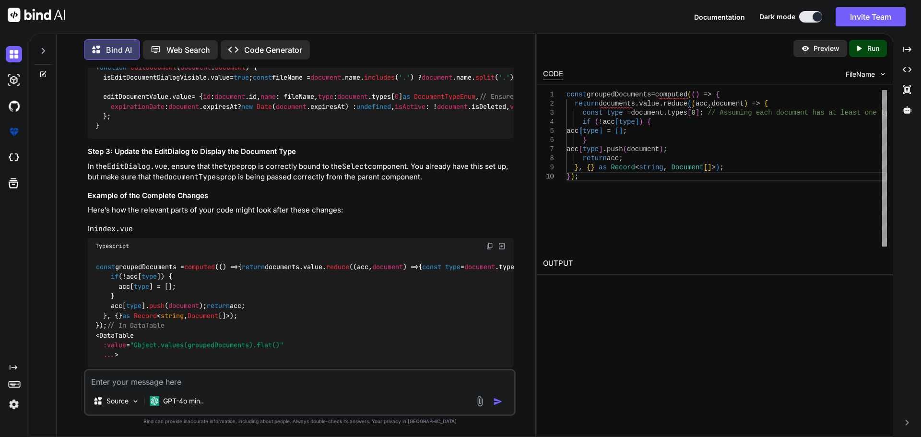
scroll to position [1632, 0]
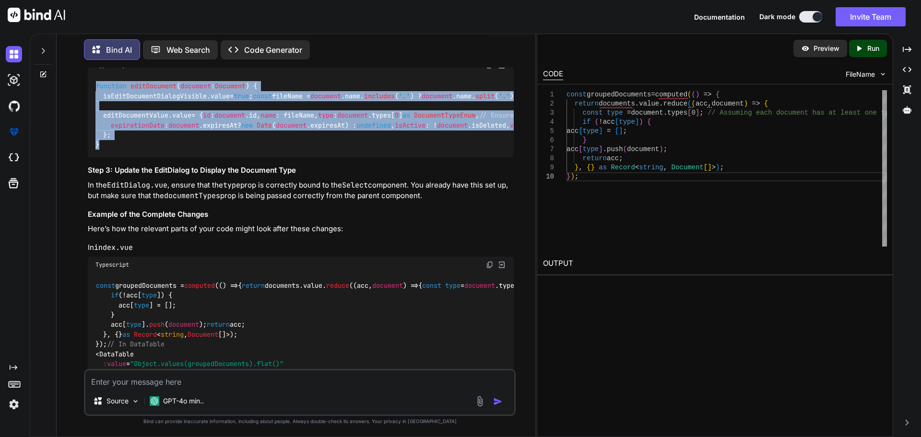
drag, startPoint x: 95, startPoint y: 143, endPoint x: 107, endPoint y: 260, distance: 117.3
click at [108, 157] on div "function editDocument ( document : Document ) { isEditDocumentDialogVisible. va…" at bounding box center [301, 115] width 426 height 84
click at [189, 90] on span "document" at bounding box center [195, 86] width 31 height 9
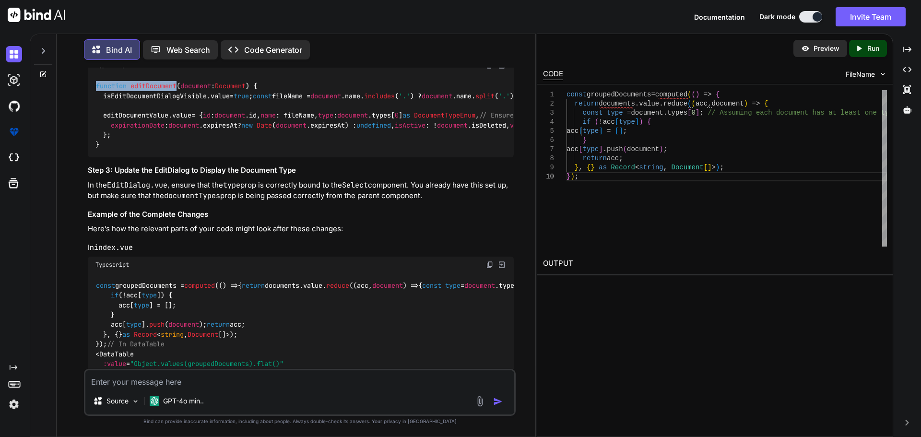
drag, startPoint x: 178, startPoint y: 144, endPoint x: 98, endPoint y: 143, distance: 79.7
click at [98, 143] on code "function editDocument ( document : Document ) { isEditDocumentDialogVisible. va…" at bounding box center [452, 115] width 714 height 69
click at [215, 120] on span "document" at bounding box center [230, 115] width 31 height 9
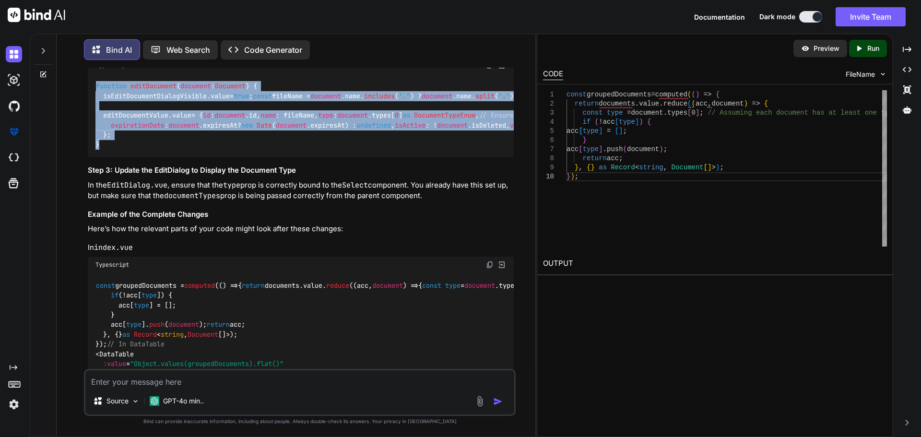
drag, startPoint x: 106, startPoint y: 275, endPoint x: 92, endPoint y: 135, distance: 140.8
click at [92, 135] on div "function editDocument ( document : Document ) { isEditDocumentDialogVisible. va…" at bounding box center [301, 115] width 426 height 84
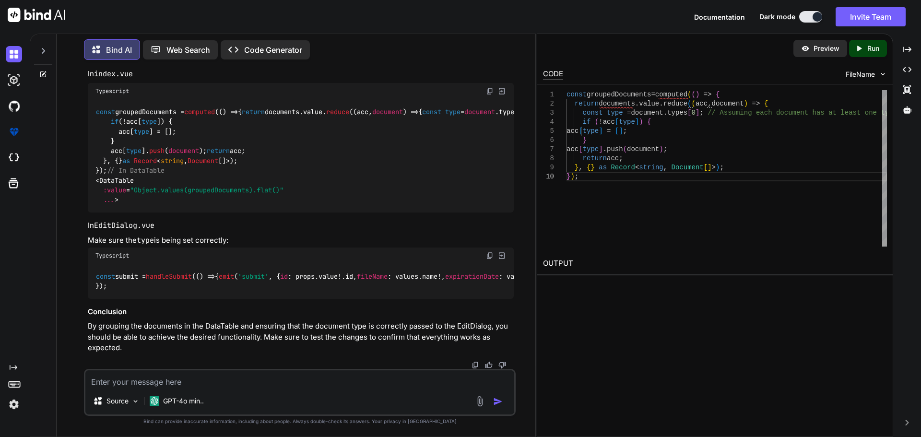
scroll to position [2076, 0]
